Goal: Task Accomplishment & Management: Manage account settings

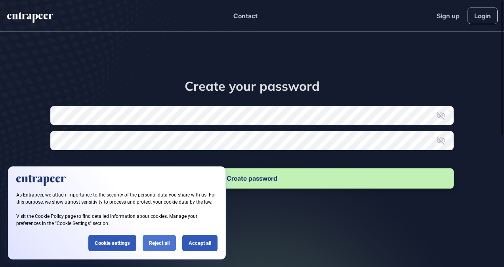
click at [159, 247] on div "Reject all" at bounding box center [159, 243] width 33 height 16
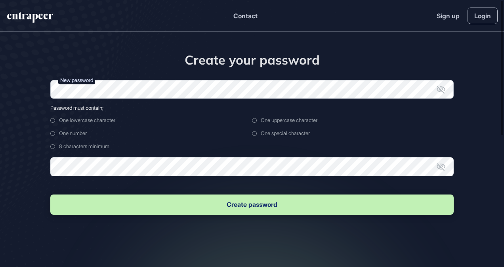
click at [147, 117] on form "New password Password must contain; One lowercase character One uppercase chara…" at bounding box center [251, 148] width 403 height 136
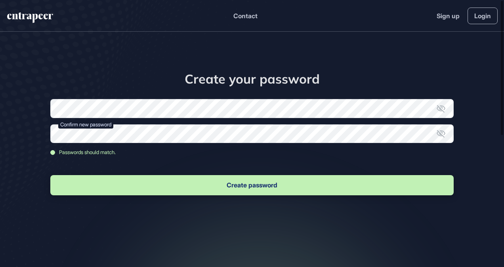
click at [443, 129] on icon at bounding box center [441, 134] width 10 height 10
click at [444, 111] on icon at bounding box center [441, 109] width 10 height 10
click at [230, 184] on button "Create password" at bounding box center [251, 185] width 403 height 20
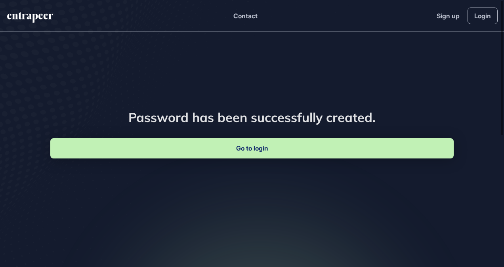
click at [243, 152] on link "Go to login" at bounding box center [251, 148] width 403 height 20
